Goal: Task Accomplishment & Management: Manage account settings

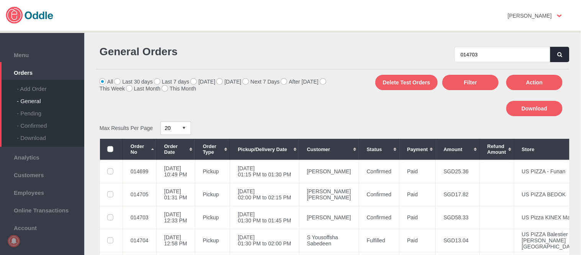
type input "014703"
click at [558, 55] on icon "button" at bounding box center [560, 54] width 5 height 5
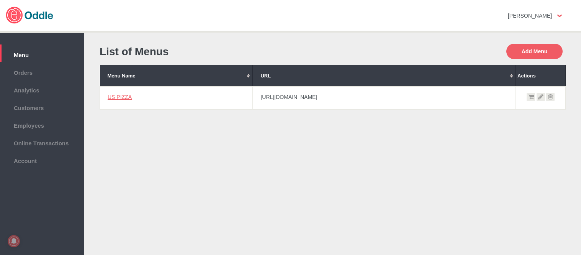
click at [123, 96] on link "US PIZZA" at bounding box center [120, 97] width 24 height 6
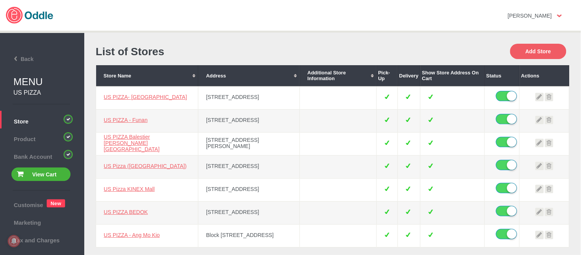
click at [21, 52] on li "Back" at bounding box center [42, 58] width 84 height 21
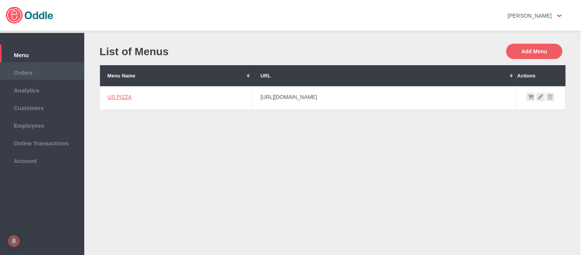
click at [29, 74] on span "Orders" at bounding box center [42, 71] width 77 height 8
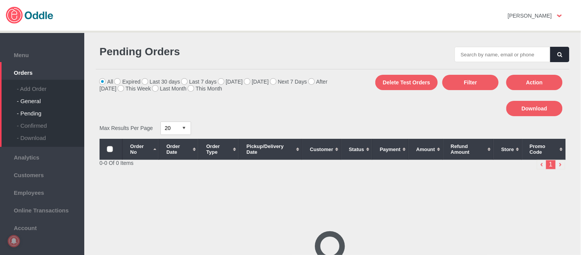
click at [30, 102] on div "- General" at bounding box center [50, 98] width 67 height 12
click at [512, 59] on input "text" at bounding box center [503, 54] width 96 height 15
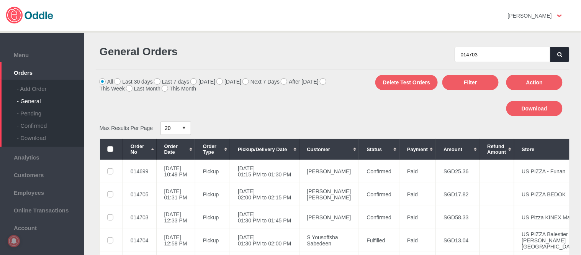
type input "014703"
click at [555, 48] on button "button" at bounding box center [560, 54] width 19 height 15
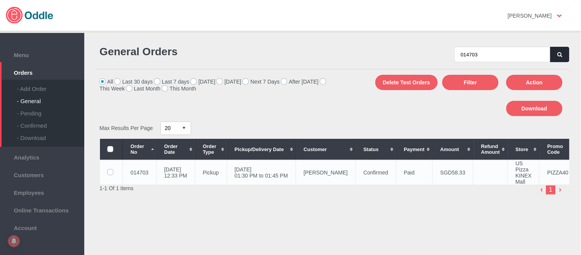
click at [296, 173] on td "07 Oct 2025, Tue 01:30 PM to 01:45 PM" at bounding box center [261, 172] width 69 height 25
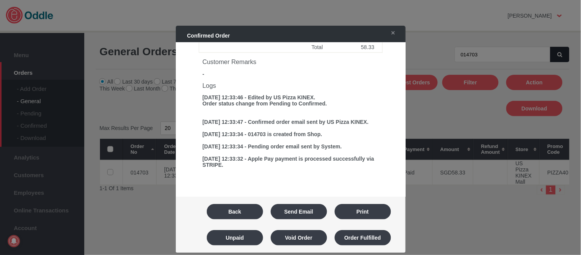
scroll to position [321, 0]
drag, startPoint x: 244, startPoint y: 216, endPoint x: 366, endPoint y: 136, distance: 145.9
click at [243, 216] on button "Back" at bounding box center [235, 211] width 56 height 15
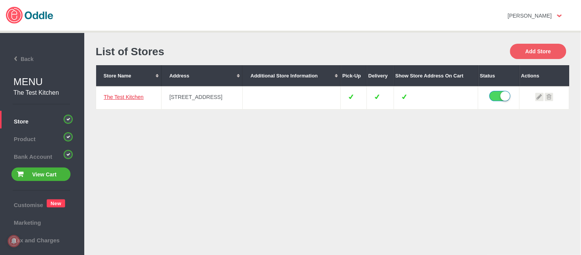
click at [137, 97] on link "The Test Kitchen" at bounding box center [124, 97] width 40 height 6
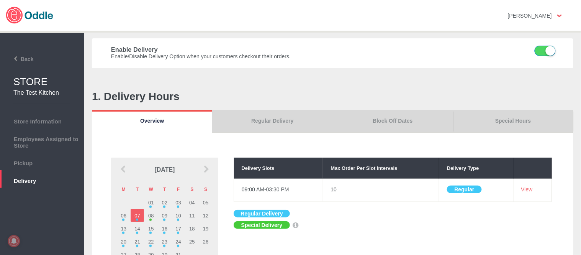
click at [510, 116] on link "Special Hours" at bounding box center [513, 121] width 120 height 23
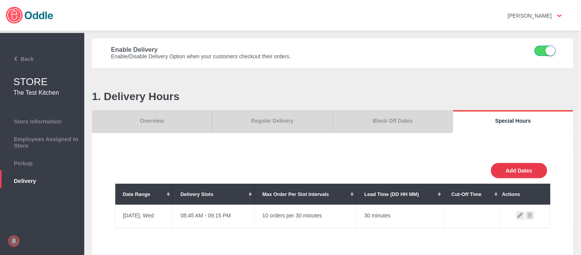
click at [515, 166] on button "Add Dates" at bounding box center [519, 170] width 56 height 15
select select "30"
type input "10"
type input "0"
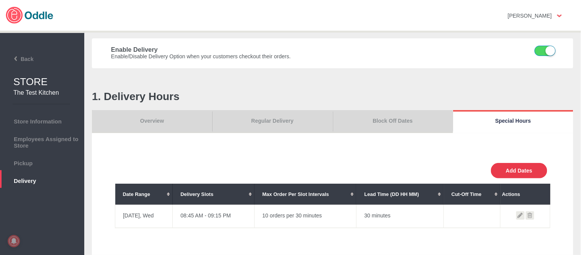
type input "30"
select select "11:00 AM"
select select "11:00 PM"
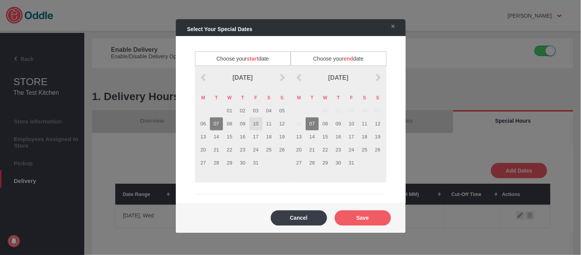
click at [255, 124] on td "10" at bounding box center [255, 123] width 13 height 13
click at [348, 125] on td "10" at bounding box center [351, 123] width 13 height 13
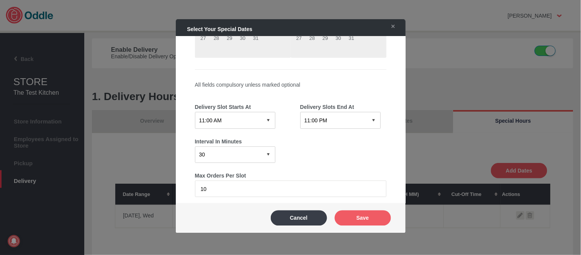
scroll to position [128, 0]
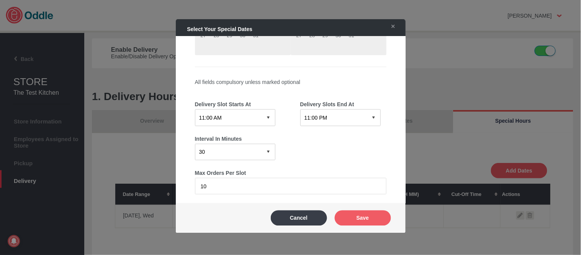
click at [250, 116] on select "12:15 AM 12:30 AM 12:45 AM 01:00 AM 01:15 AM 01:30 AM 01:45 AM 02:00 AM 02:15 A…" at bounding box center [235, 117] width 80 height 16
select select "04:00 PM"
click at [195, 109] on select "12:15 AM 12:30 AM 12:45 AM 01:00 AM 01:15 AM 01:30 AM 01:45 AM 02:00 AM 02:15 A…" at bounding box center [235, 117] width 80 height 16
click at [346, 117] on select "12:15 AM 12:30 AM 12:45 AM 01:00 AM 01:15 AM 01:30 AM 01:45 AM 02:00 AM 02:15 A…" at bounding box center [340, 117] width 80 height 16
select select "04:30 PM"
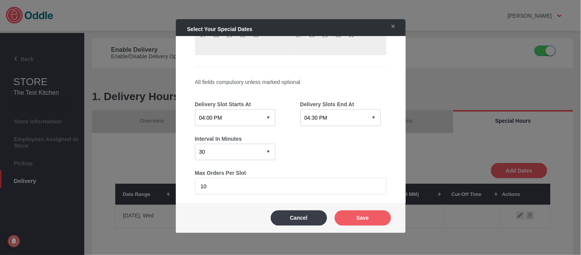
click at [300, 109] on select "12:15 AM 12:30 AM 12:45 AM 01:00 AM 01:15 AM 01:30 AM 01:45 AM 02:00 AM 02:15 A…" at bounding box center [340, 117] width 80 height 16
drag, startPoint x: 262, startPoint y: 182, endPoint x: 105, endPoint y: 184, distance: 156.4
click at [105, 184] on body "Click here to cancel Mary Kaye No messages Support Settings Sign Out Settings S…" at bounding box center [290, 127] width 581 height 255
type input "1"
click at [317, 147] on div "Interval In Minutes 0 15 30 60 120" at bounding box center [291, 143] width 192 height 34
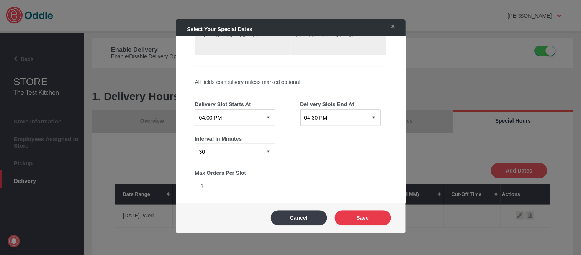
click at [356, 223] on button "Save" at bounding box center [363, 217] width 56 height 15
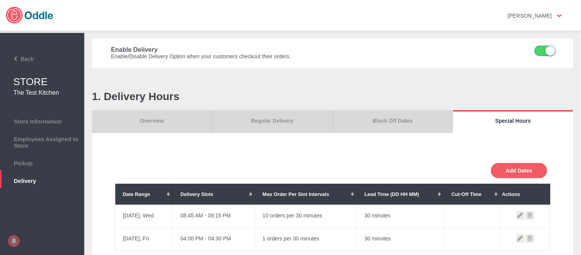
scroll to position [128, 0]
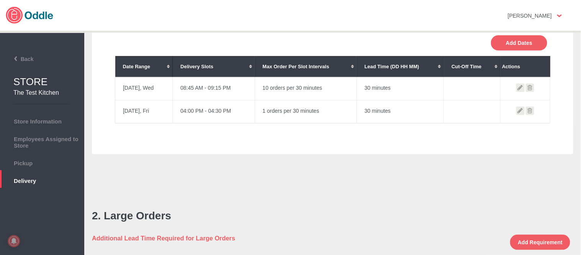
click at [529, 112] on icon at bounding box center [530, 111] width 8 height 8
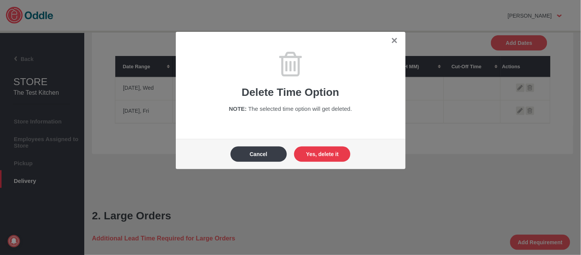
click at [326, 152] on button "Yes, delete it" at bounding box center [322, 153] width 56 height 15
